Goal: Task Accomplishment & Management: Manage account settings

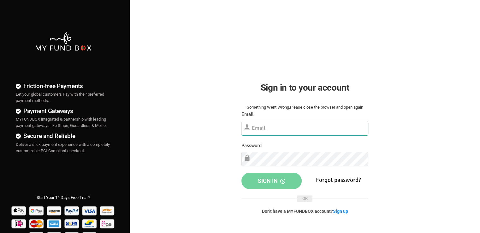
click at [281, 122] on input "text" at bounding box center [304, 128] width 127 height 15
paste input "[EMAIL_ADDRESS][DOMAIN_NAME]"
type input "[EMAIL_ADDRESS][DOMAIN_NAME]"
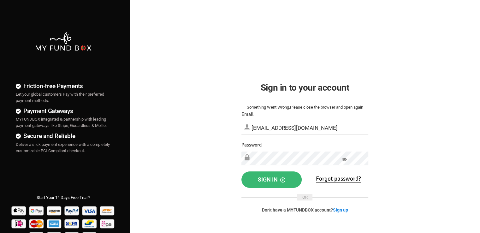
click at [272, 180] on span "Sign in" at bounding box center [271, 179] width 27 height 7
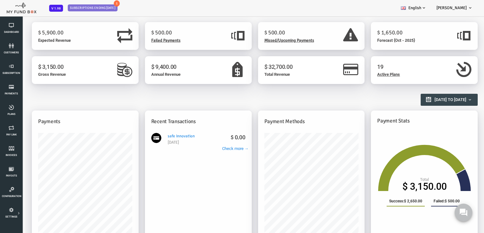
click at [149, 41] on span "Failed Payments" at bounding box center [146, 40] width 29 height 5
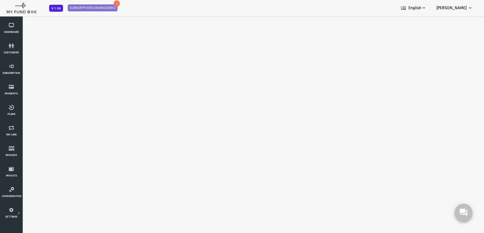
select select "100"
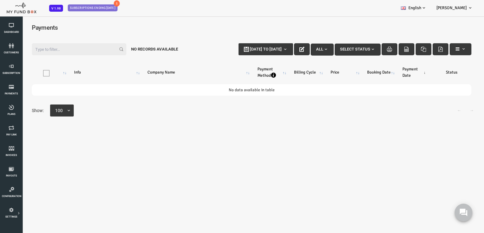
scroll to position [3, 0]
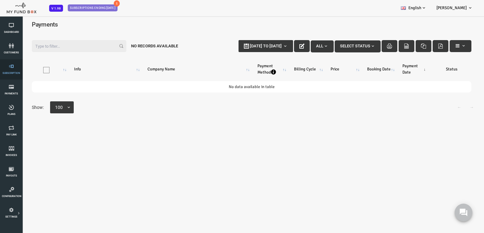
click at [10, 69] on link "Subscription" at bounding box center [11, 69] width 19 height 20
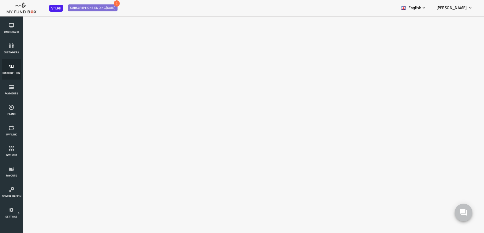
scroll to position [0, 0]
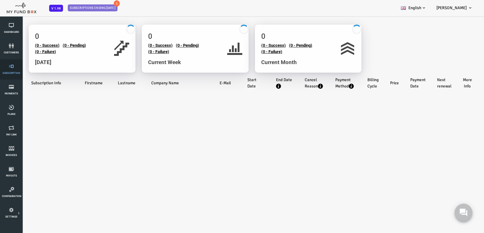
select select "100"
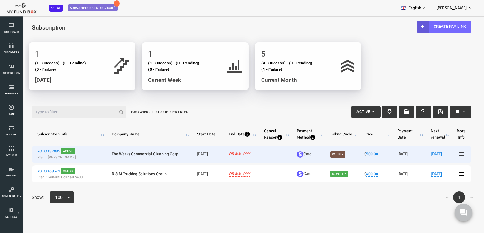
click at [444, 154] on icon at bounding box center [442, 153] width 5 height 5
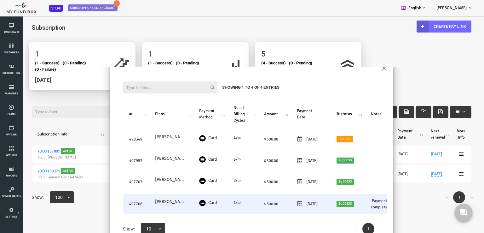
scroll to position [26, 0]
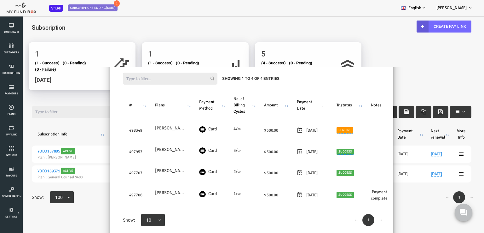
click at [403, 67] on body "Subscriber not found Beneficiary Not Found Partner Not Found!!!! Please Fill ou…" at bounding box center [232, 135] width 465 height 233
click at [390, 216] on div "× Filter: Showing 1 to 4 of 4 Entries # Plans Payment Method No. of Billing Cyc…" at bounding box center [232, 158] width 465 height 182
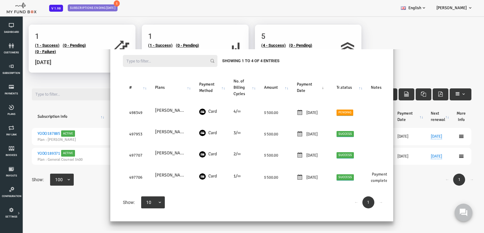
click at [401, 179] on div "× Filter: Showing 1 to 4 of 4 Entries # Plans Payment Method No. of Billing Cyc…" at bounding box center [232, 140] width 465 height 182
click at [352, 26] on body "Subscriber not found Beneficiary Not Found Partner Not Found!!!! Please Fill ou…" at bounding box center [232, 117] width 465 height 233
click at [362, 58] on div "Filter: Showing 1 to 4 of 4 Entries" at bounding box center [232, 61] width 271 height 25
click at [405, 47] on body "Subscriber not found Beneficiary Not Found Partner Not Found!!!! Please Fill ou…" at bounding box center [232, 117] width 465 height 233
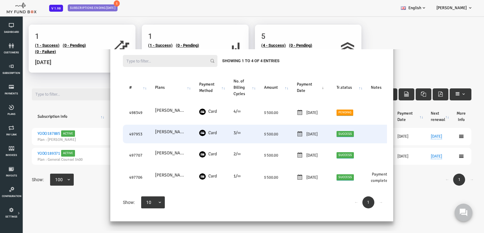
scroll to position [0, 0]
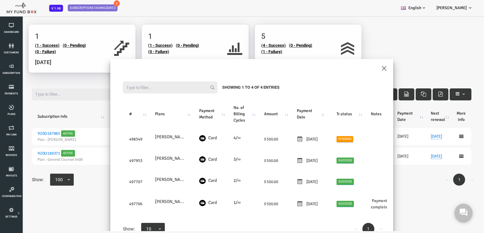
click at [363, 70] on div "Filter: Showing 1 to 4 of 4 Entries # Plans Payment Method No. of Billing Cycle…" at bounding box center [232, 158] width 283 height 179
click at [364, 68] on button "×" at bounding box center [365, 67] width 6 height 11
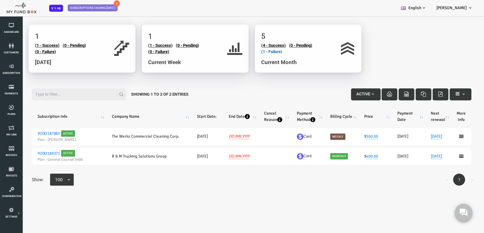
click at [259, 53] on link "(1 - Failure)" at bounding box center [252, 51] width 21 height 5
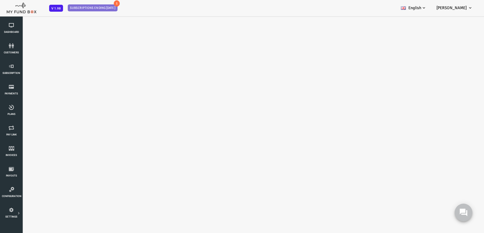
select select "100"
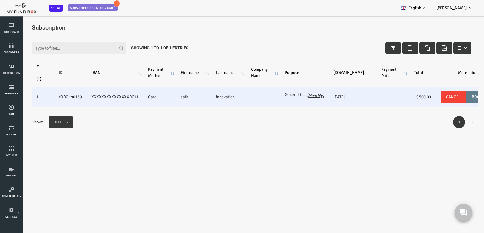
click at [204, 98] on td "innovation" at bounding box center [209, 96] width 35 height 21
click at [288, 95] on icon "(Monthly)" at bounding box center [296, 95] width 17 height 5
click at [295, 96] on icon "(Monthly)" at bounding box center [296, 95] width 17 height 5
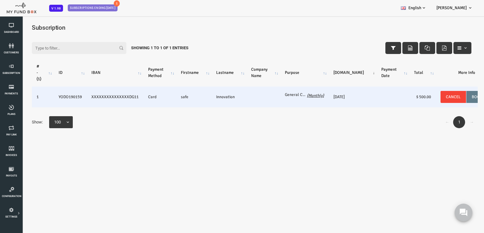
click at [262, 94] on td "General Counsel Recurring Monthly Plan (Monthly)" at bounding box center [285, 96] width 49 height 21
click at [98, 97] on td "XXXXXXXXXXXXXXXDG11" at bounding box center [95, 96] width 57 height 21
click at [73, 99] on td "XXXXXXXXXXXXXXXDG11" at bounding box center [95, 96] width 57 height 21
click at [45, 97] on td "YODO190159" at bounding box center [51, 96] width 33 height 21
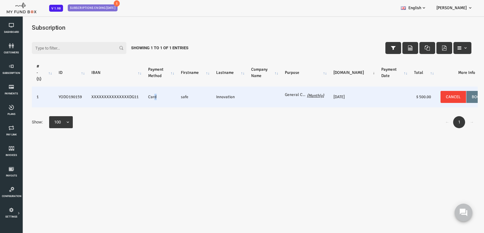
click at [135, 97] on td "Card" at bounding box center [140, 96] width 33 height 21
click at [299, 96] on icon "(Monthly)" at bounding box center [296, 95] width 17 height 5
click at [327, 95] on td "20250925-- [DATE]" at bounding box center [334, 96] width 48 height 21
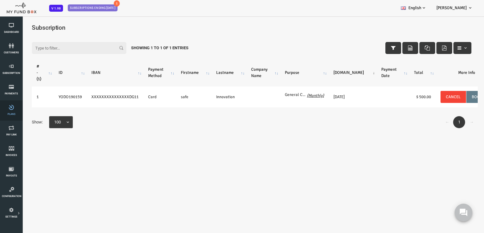
click at [11, 111] on link "Plans" at bounding box center [11, 110] width 19 height 20
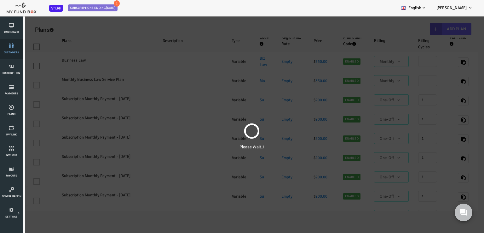
click at [5, 55] on link "customers" at bounding box center [11, 49] width 19 height 20
select select "100"
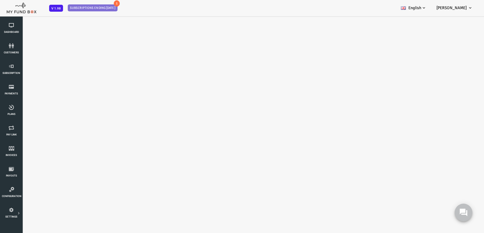
select select "100"
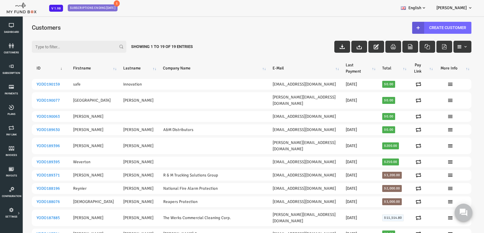
click at [61, 48] on input "Filter:" at bounding box center [60, 47] width 95 height 12
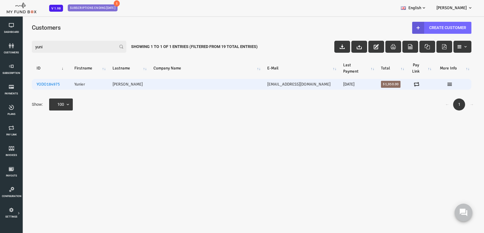
type input "yuni"
click at [69, 87] on td "Yunier" at bounding box center [69, 84] width 38 height 11
click at [32, 86] on link "YODO184975" at bounding box center [28, 84] width 23 height 5
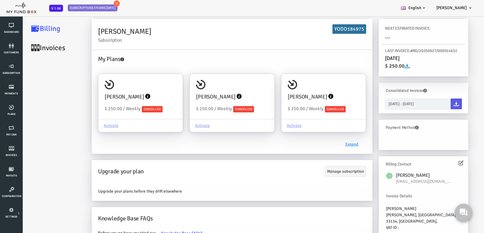
scroll to position [26, 0]
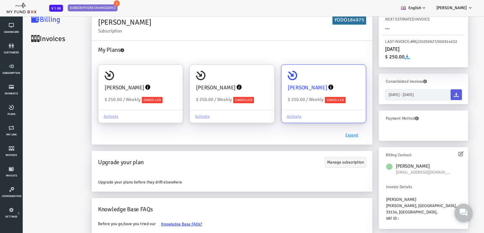
click at [287, 103] on div "[PERSON_NAME] $ 250.00 / Weekly Cancelled" at bounding box center [304, 87] width 84 height 45
click at [333, 80] on input "[PERSON_NAME] $ 250.00 / Weekly Cancelled Activate" at bounding box center [339, 73] width 13 height 13
radio input "true"
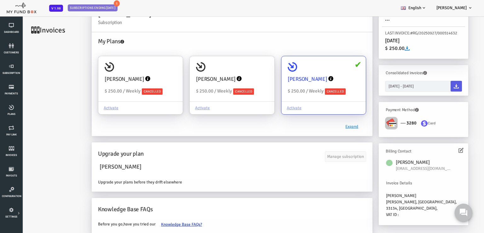
scroll to position [3, 0]
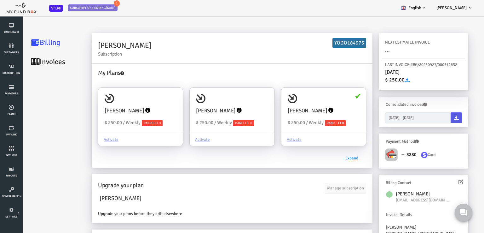
click at [32, 58] on link "Invoices" at bounding box center [37, 61] width 63 height 19
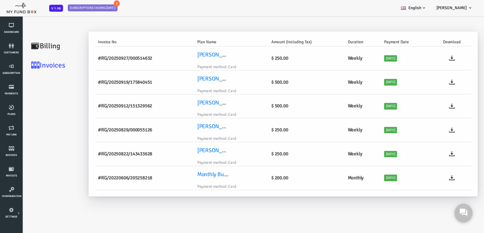
scroll to position [0, 0]
click at [433, 154] on icon at bounding box center [433, 154] width 6 height 6
click at [433, 129] on icon at bounding box center [433, 130] width 6 height 6
click at [432, 107] on icon at bounding box center [433, 106] width 6 height 6
click at [431, 80] on icon at bounding box center [433, 82] width 6 height 6
